Goal: Information Seeking & Learning: Learn about a topic

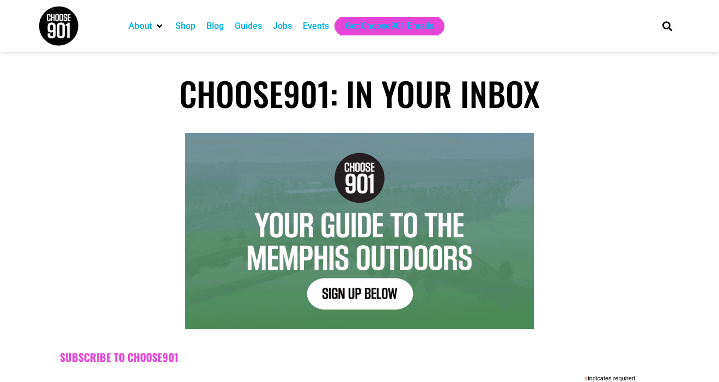
click at [288, 29] on div "Jobs" at bounding box center [282, 26] width 19 height 13
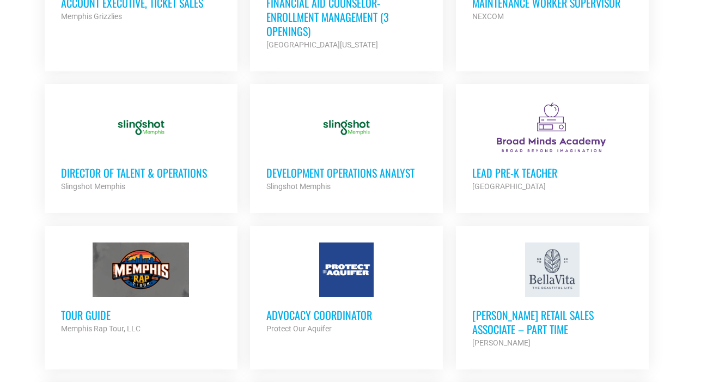
scroll to position [713, 0]
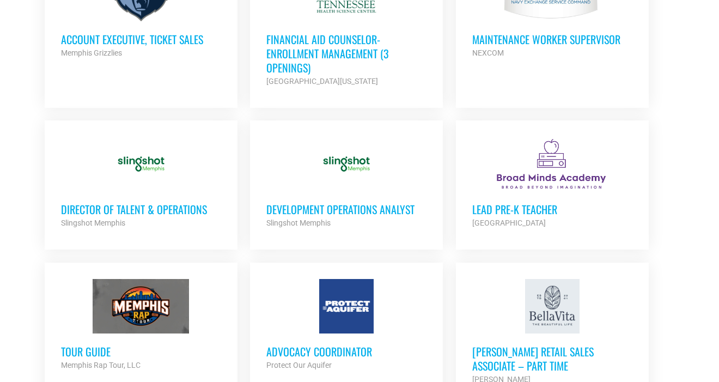
click at [690, 98] on section "Looking to make career moves in Memphis? From tech to teaching, medical and mor…" at bounding box center [359, 215] width 719 height 1381
click at [177, 207] on h3 "Director of Talent & Operations" at bounding box center [141, 209] width 160 height 14
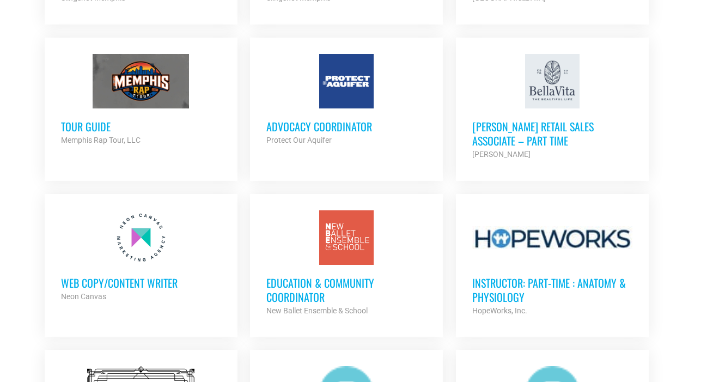
scroll to position [940, 0]
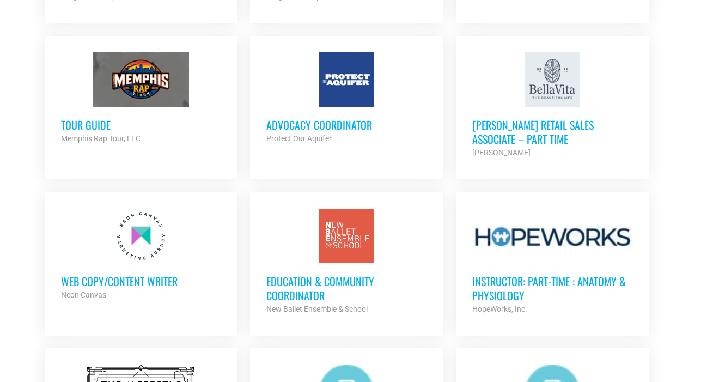
click at [342, 125] on h3 "Advocacy Coordinator" at bounding box center [346, 125] width 160 height 14
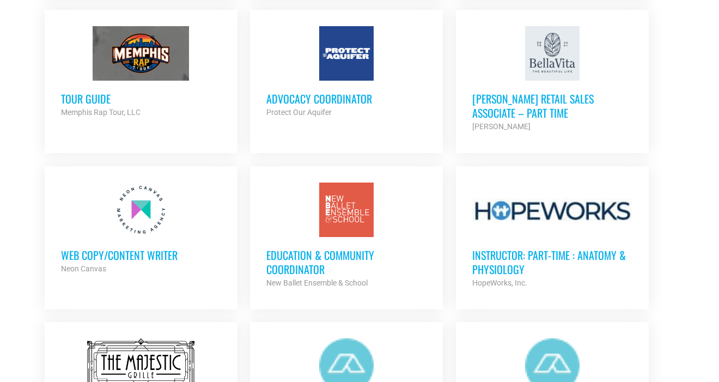
scroll to position [967, 0]
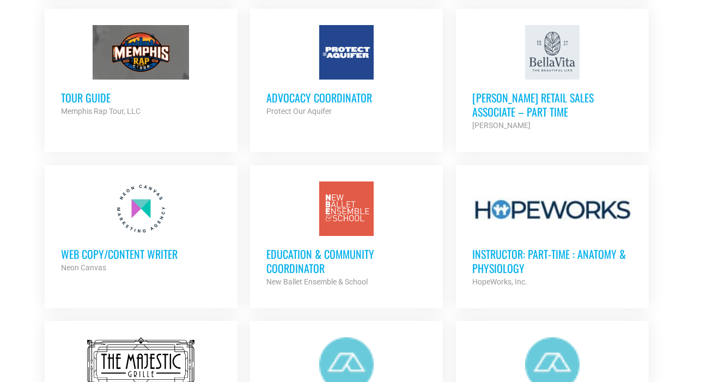
click at [658, 154] on ul "Graphic Design Resident City Leadership Partner Org Part Time Deputy Director M…" at bounding box center [359, 69] width 643 height 1087
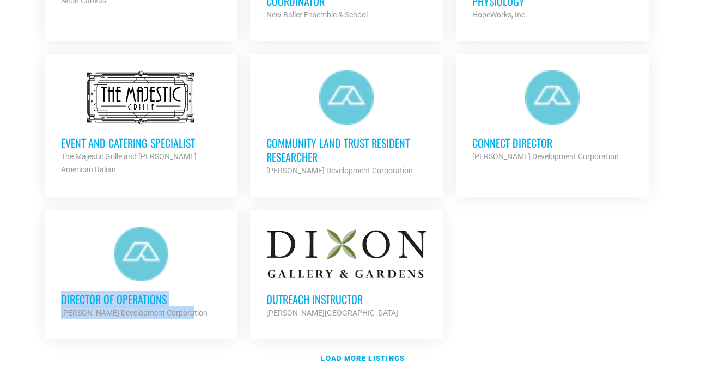
scroll to position [1267, 0]
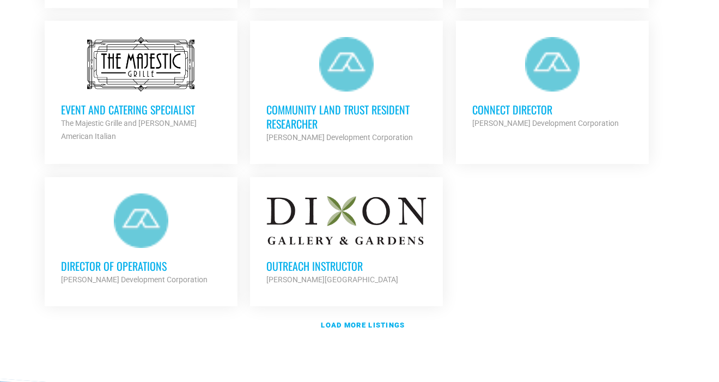
click at [357, 321] on strong "Load more listings" at bounding box center [363, 325] width 84 height 8
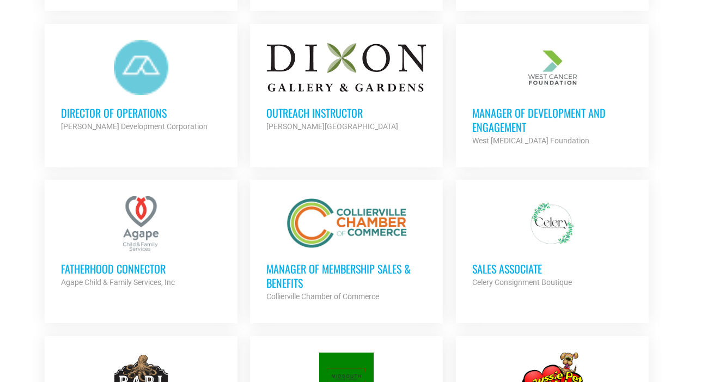
scroll to position [1424, 0]
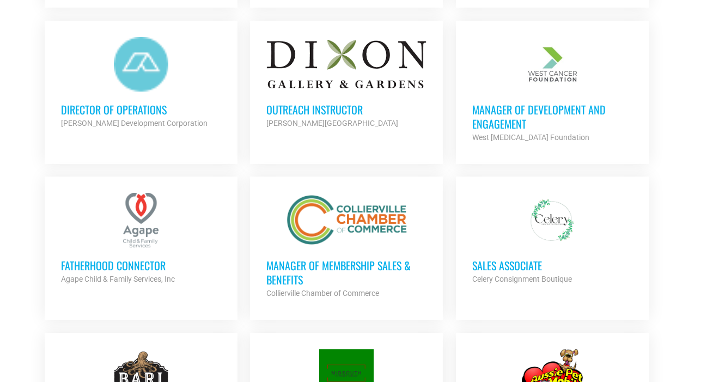
click at [666, 148] on ul "Graphic Design Resident City Leadership Partner Org Part Time Deputy Director M…" at bounding box center [359, 165] width 643 height 2193
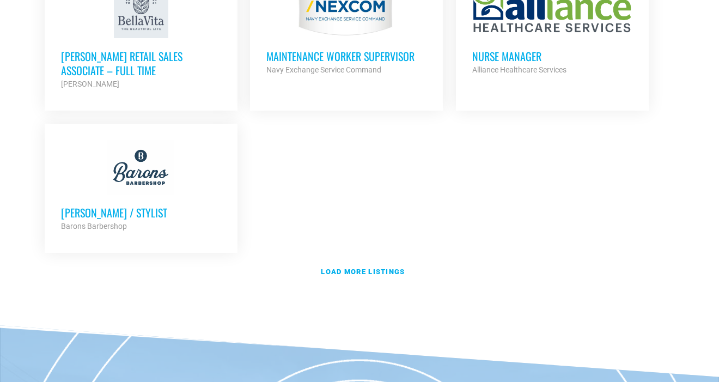
scroll to position [2448, 0]
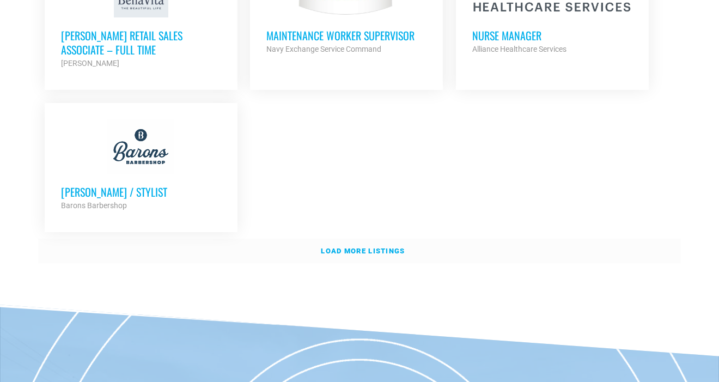
click at [384, 247] on link "Load more listings" at bounding box center [359, 251] width 643 height 25
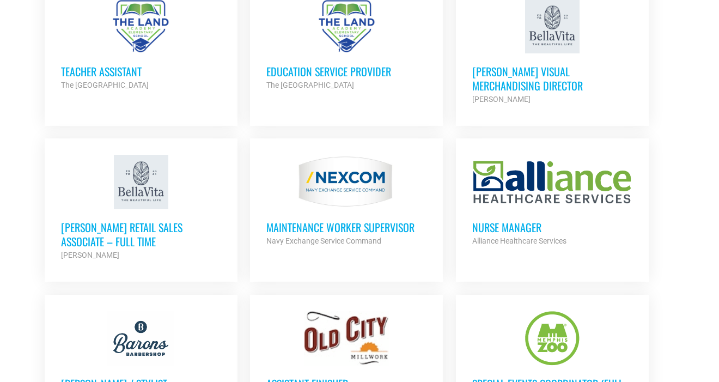
scroll to position [2255, 0]
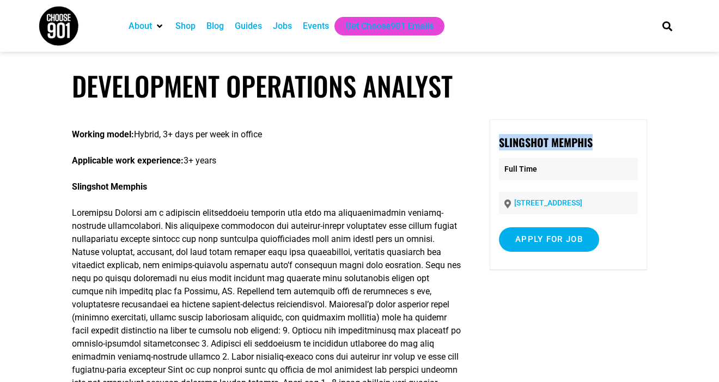
drag, startPoint x: 598, startPoint y: 144, endPoint x: 500, endPoint y: 144, distance: 98.1
click at [500, 144] on p "Slingshot Memphis" at bounding box center [568, 142] width 139 height 16
copy strong "Slingshot Memphis"
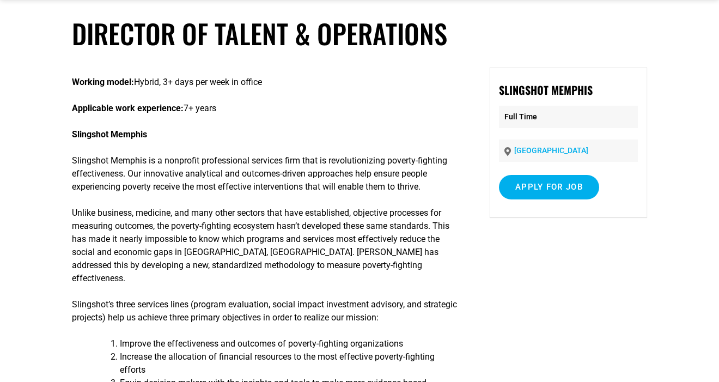
scroll to position [61, 0]
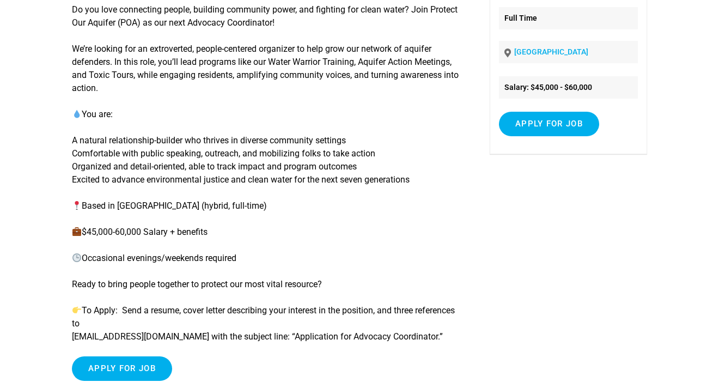
scroll to position [153, 0]
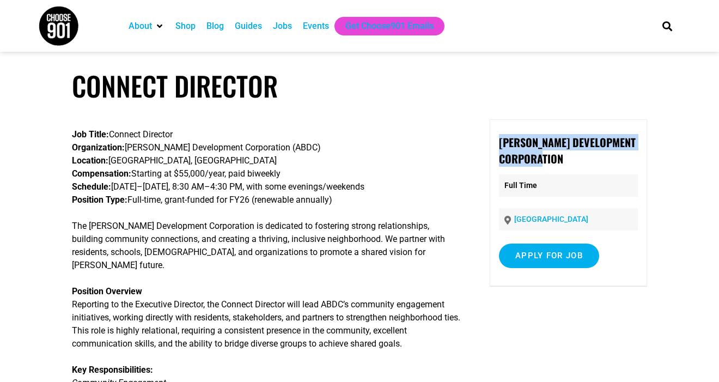
drag, startPoint x: 497, startPoint y: 140, endPoint x: 563, endPoint y: 155, distance: 67.7
click at [563, 155] on div "[PERSON_NAME] Development Corporation Full Time [GEOGRAPHIC_DATA] Apply for job…" at bounding box center [568, 202] width 157 height 167
copy strong "[PERSON_NAME] Development Corporation"
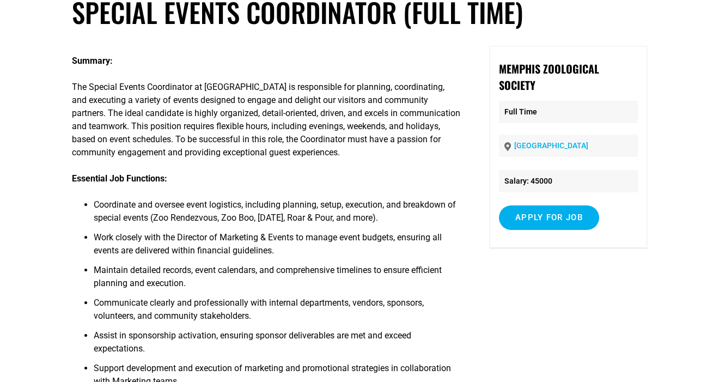
scroll to position [80, 0]
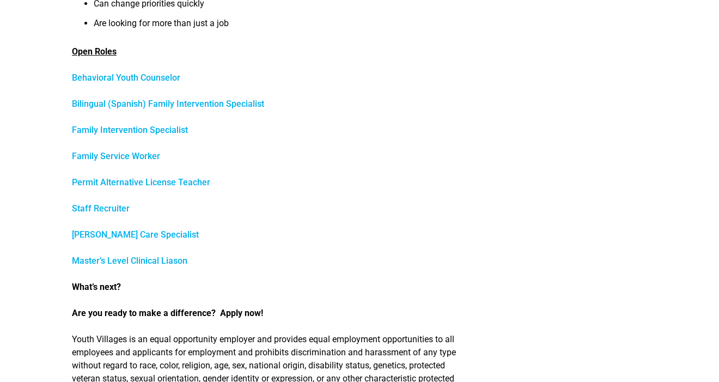
scroll to position [502, 0]
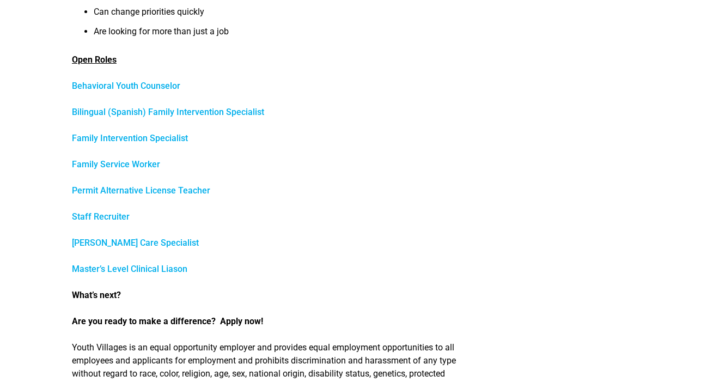
click at [112, 222] on link "Staff Recruiter" at bounding box center [101, 216] width 58 height 10
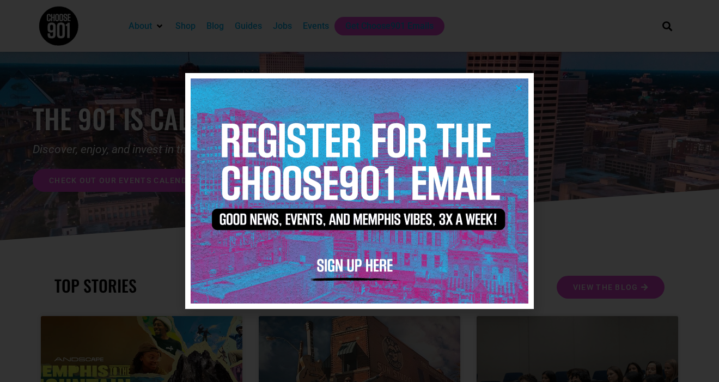
click at [521, 86] on icon "Close" at bounding box center [519, 88] width 8 height 8
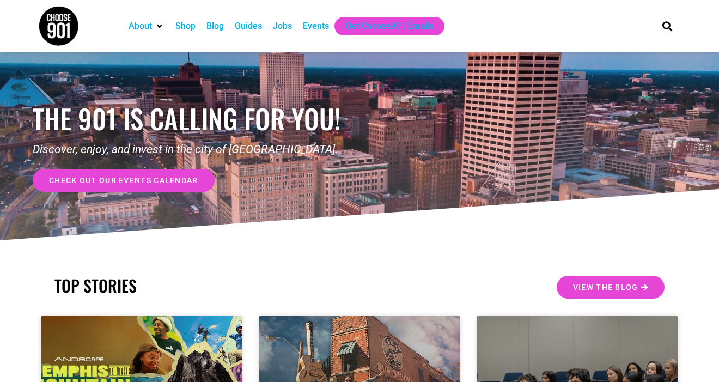
click at [287, 25] on div "Jobs" at bounding box center [282, 26] width 19 height 13
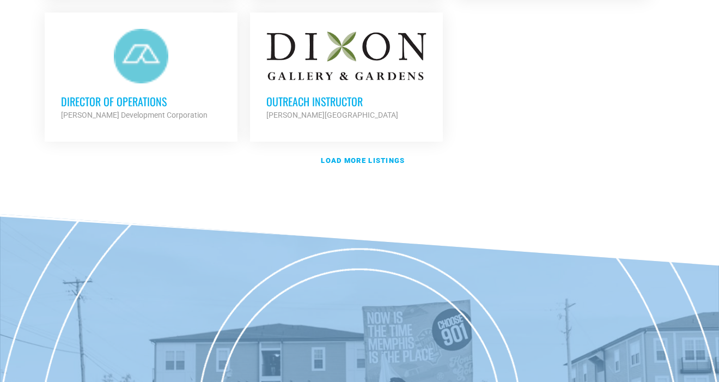
scroll to position [1391, 0]
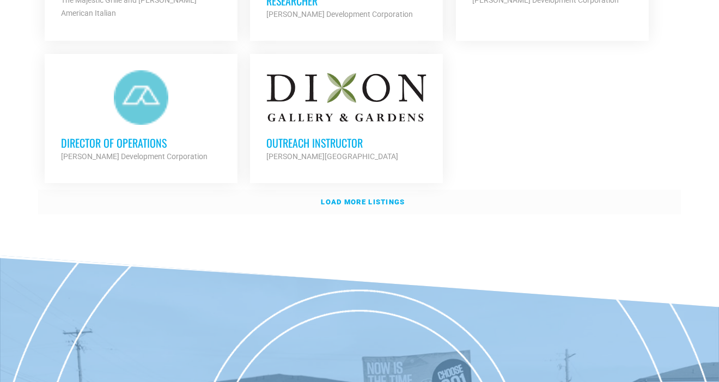
click at [396, 198] on strong "Load more listings" at bounding box center [363, 202] width 84 height 8
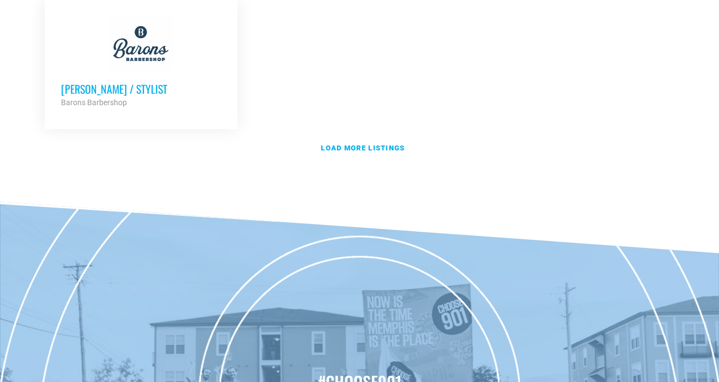
scroll to position [2392, 0]
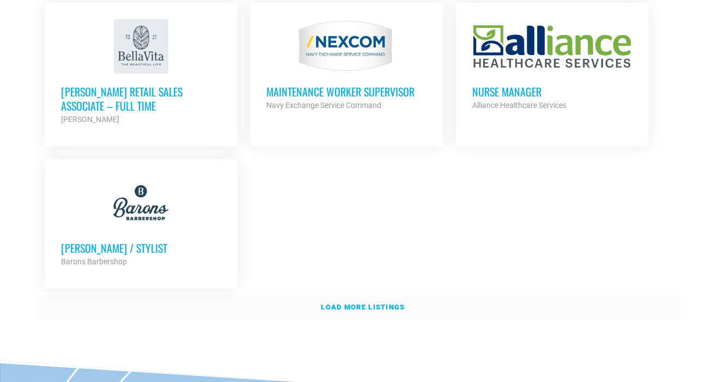
click at [366, 303] on strong "Load more listings" at bounding box center [363, 307] width 84 height 8
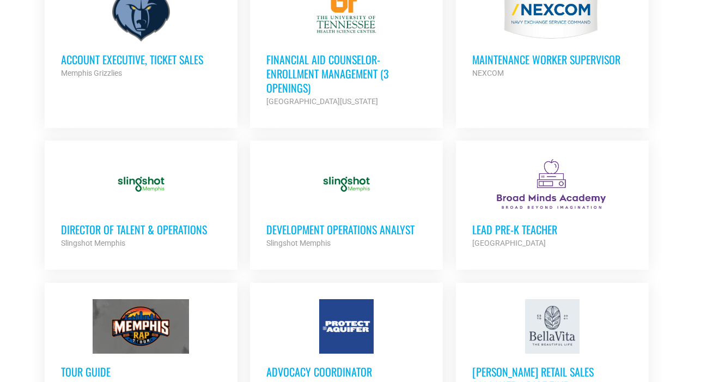
scroll to position [694, 0]
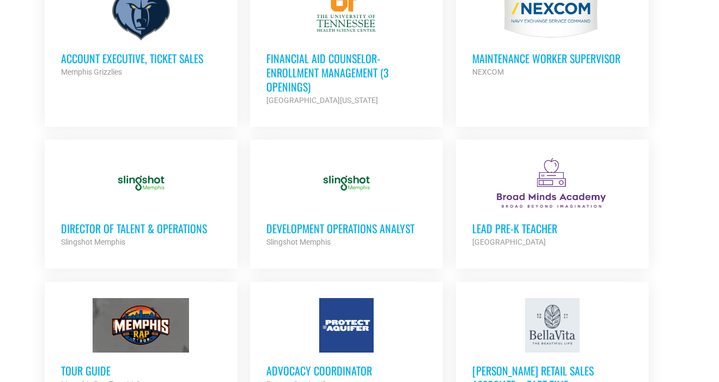
click at [349, 226] on h3 "Development Operations Analyst" at bounding box center [346, 228] width 160 height 14
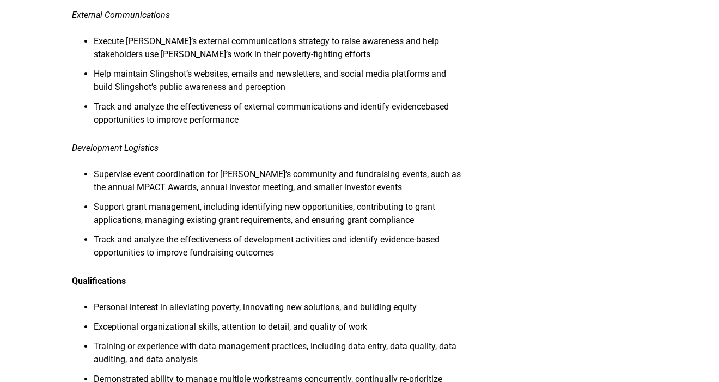
scroll to position [876, 0]
